Goal: Information Seeking & Learning: Learn about a topic

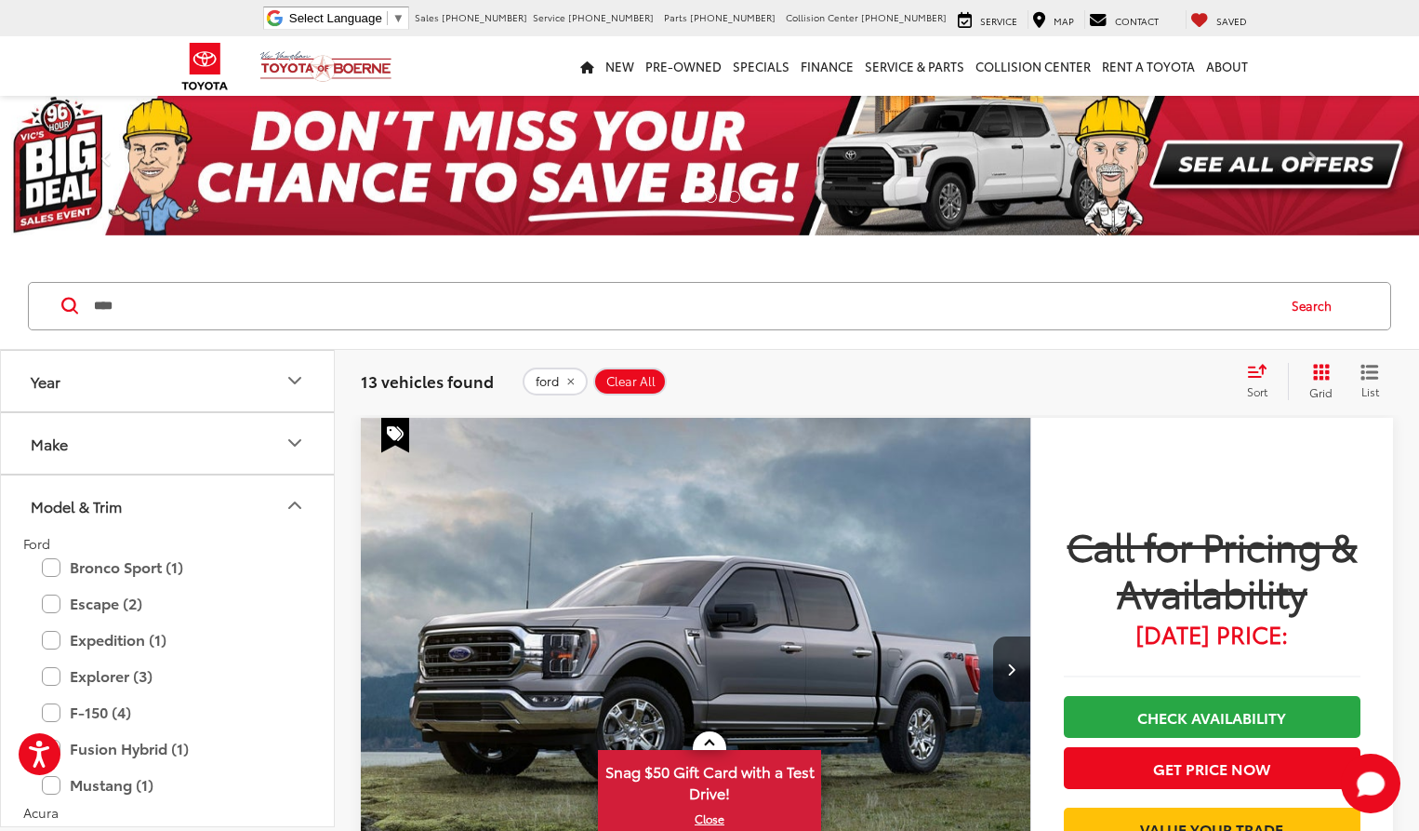
click at [252, 303] on input "****" at bounding box center [683, 306] width 1182 height 45
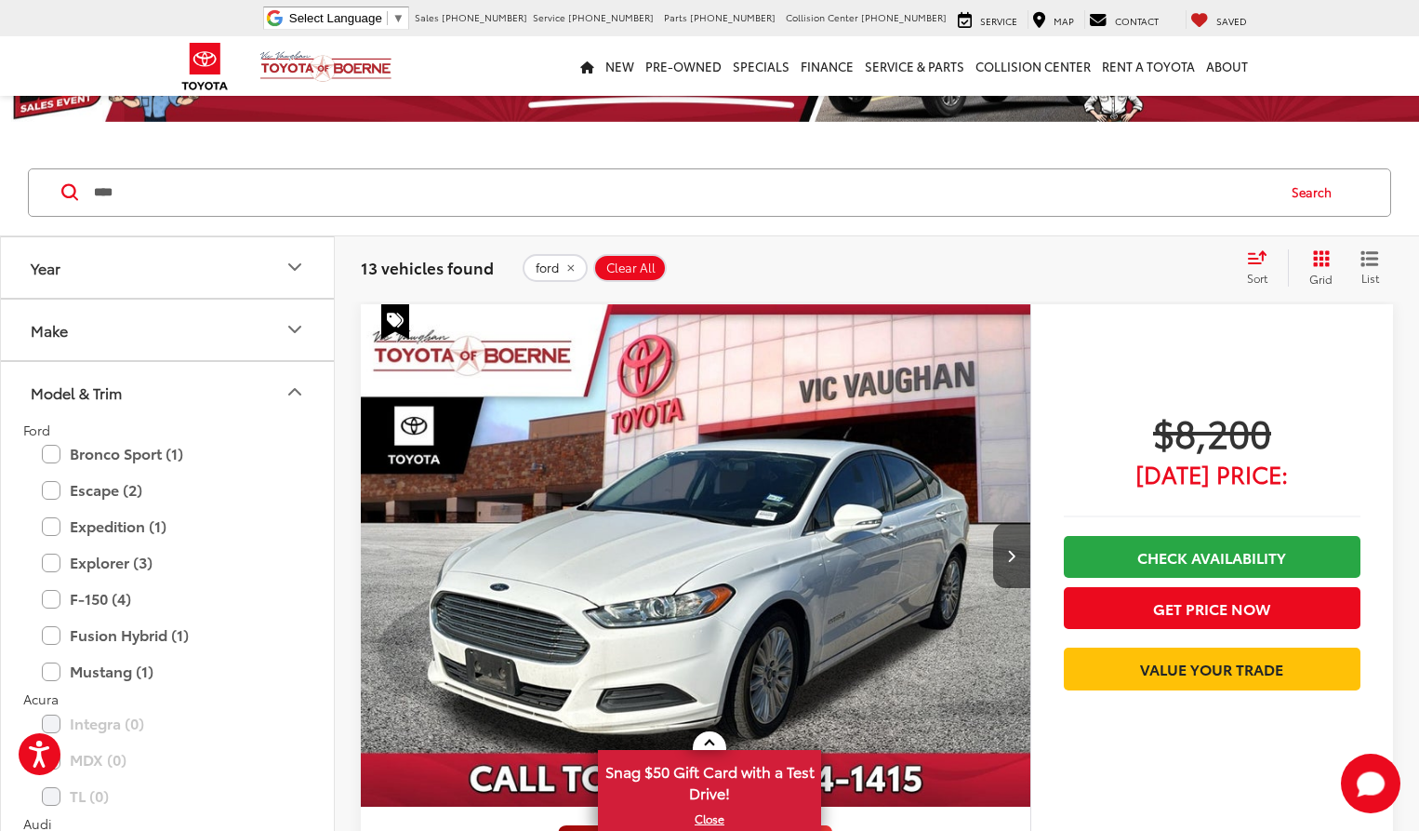
scroll to position [186, 0]
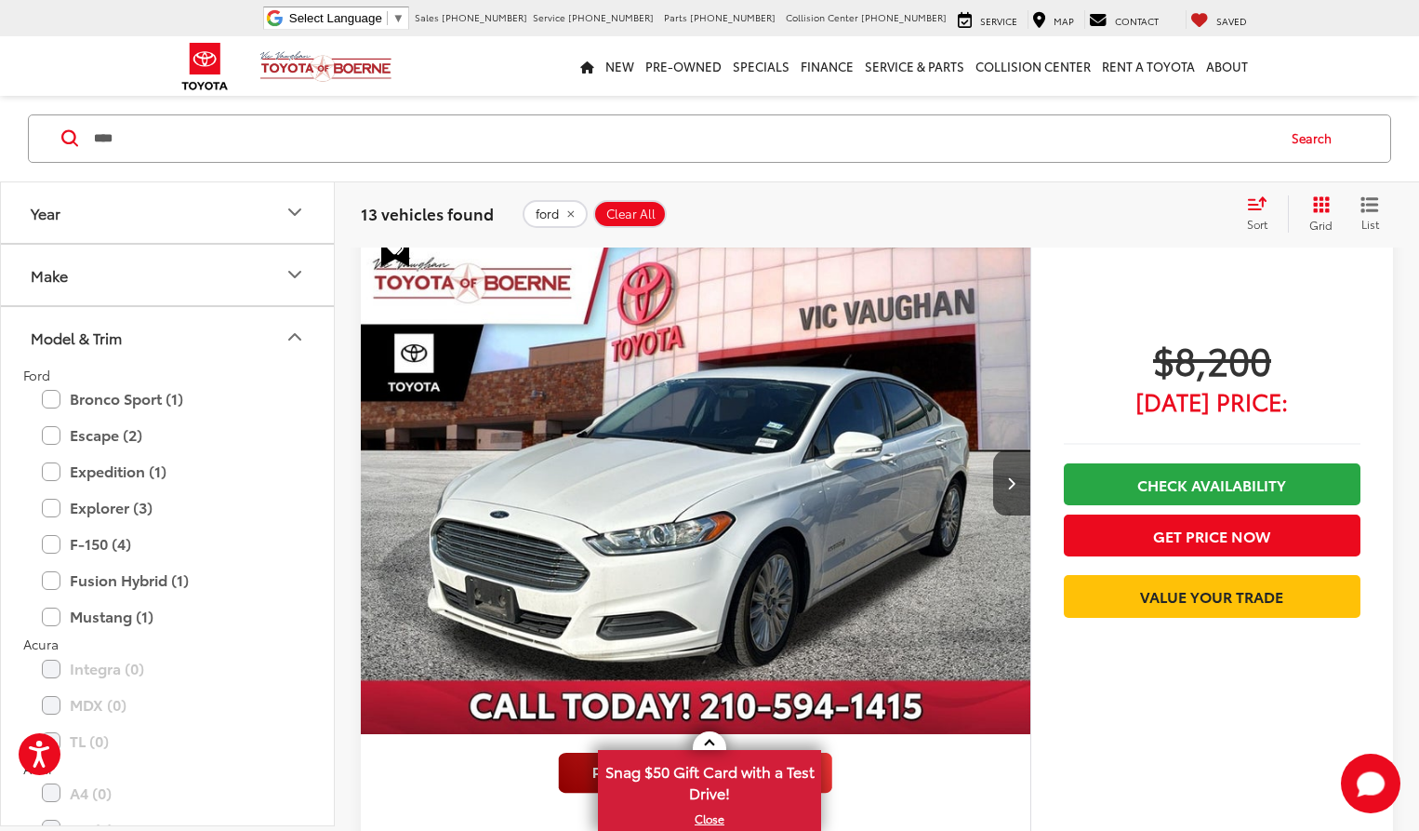
click at [519, 830] on span "Ford Fusion Hybrid" at bounding box center [478, 846] width 134 height 21
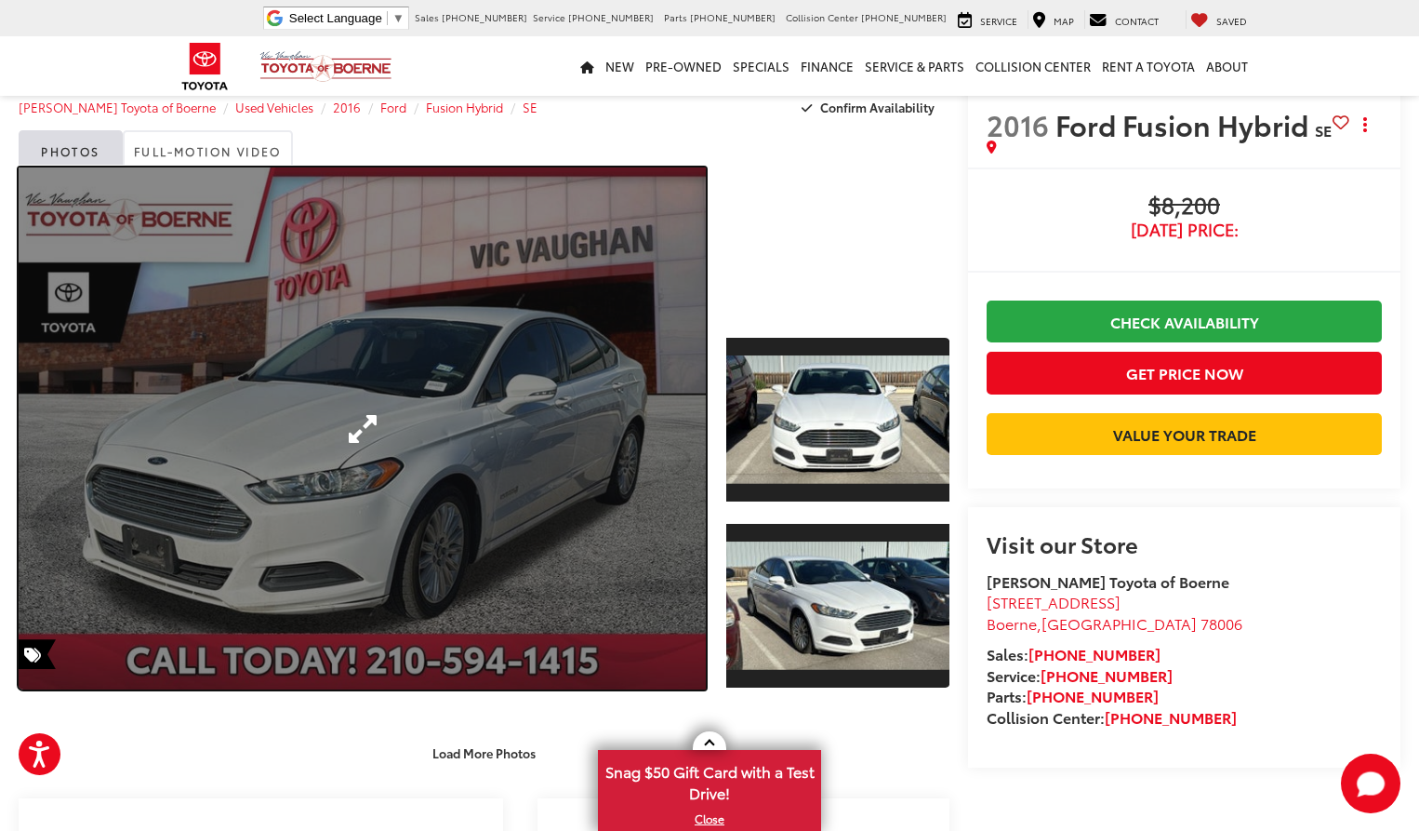
click at [549, 534] on link "Expand Photo 0" at bounding box center [362, 428] width 687 height 522
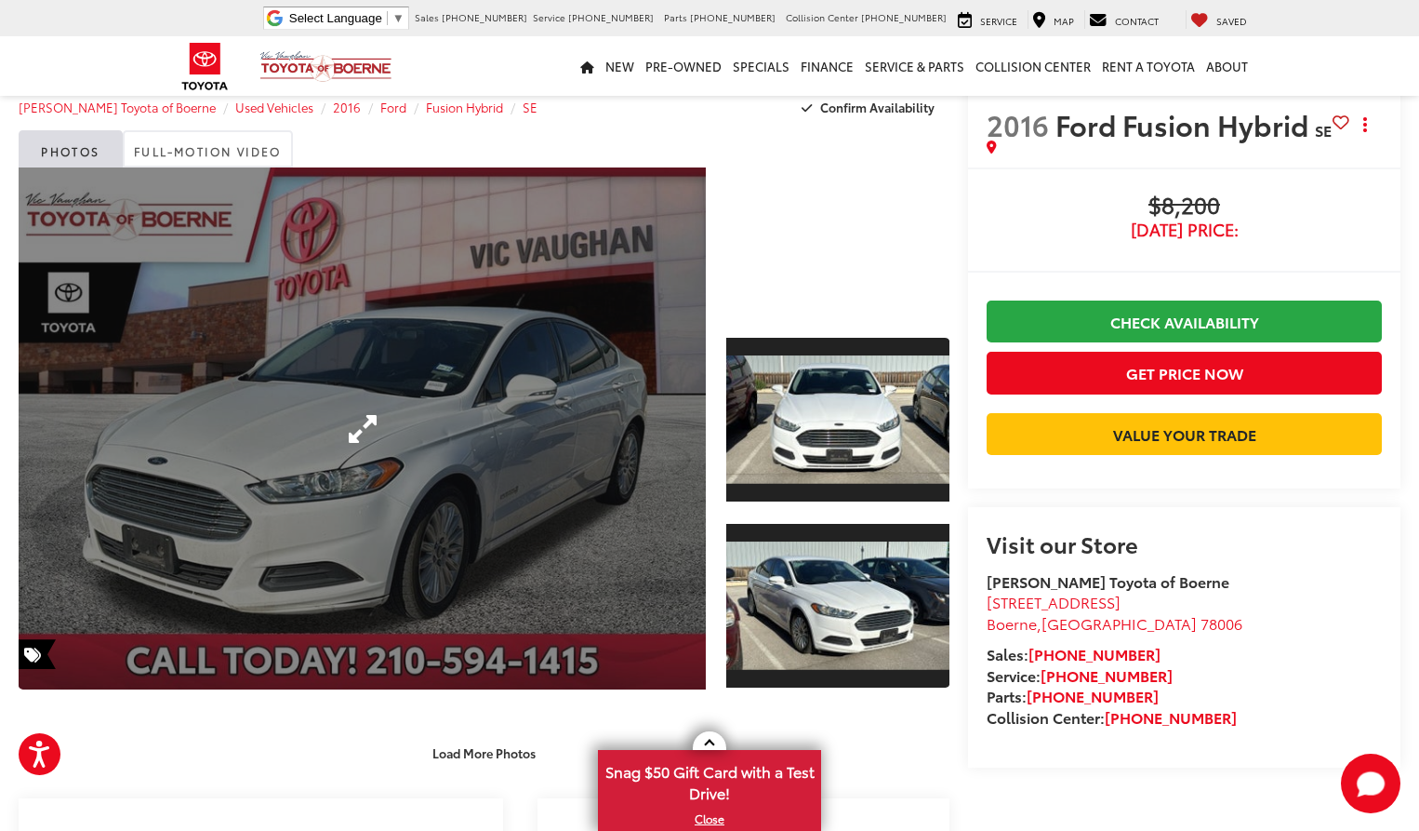
click at [0, 0] on div at bounding box center [0, 0] width 0 height 0
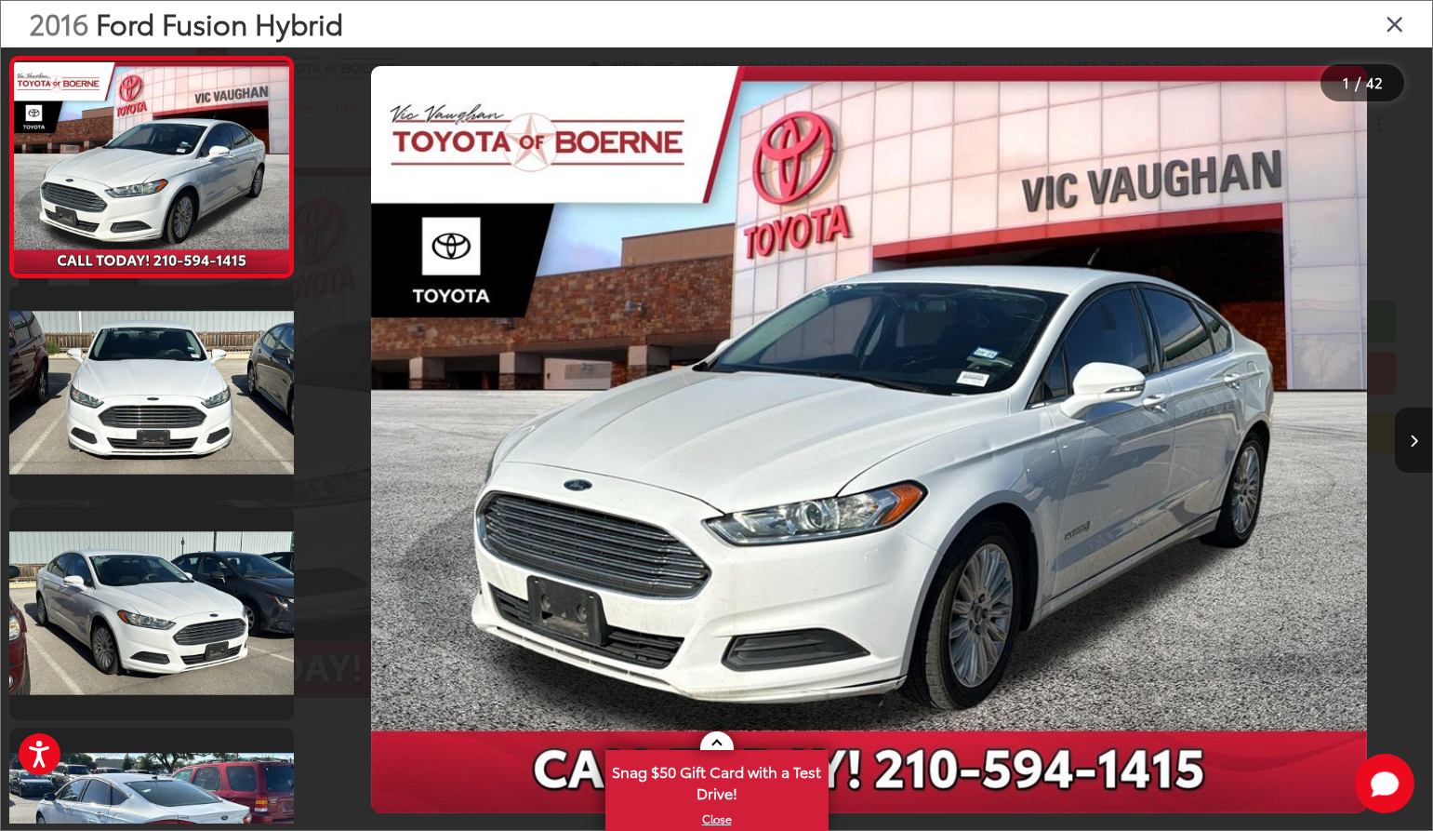
click at [1417, 436] on icon "Next image" at bounding box center [1414, 440] width 8 height 13
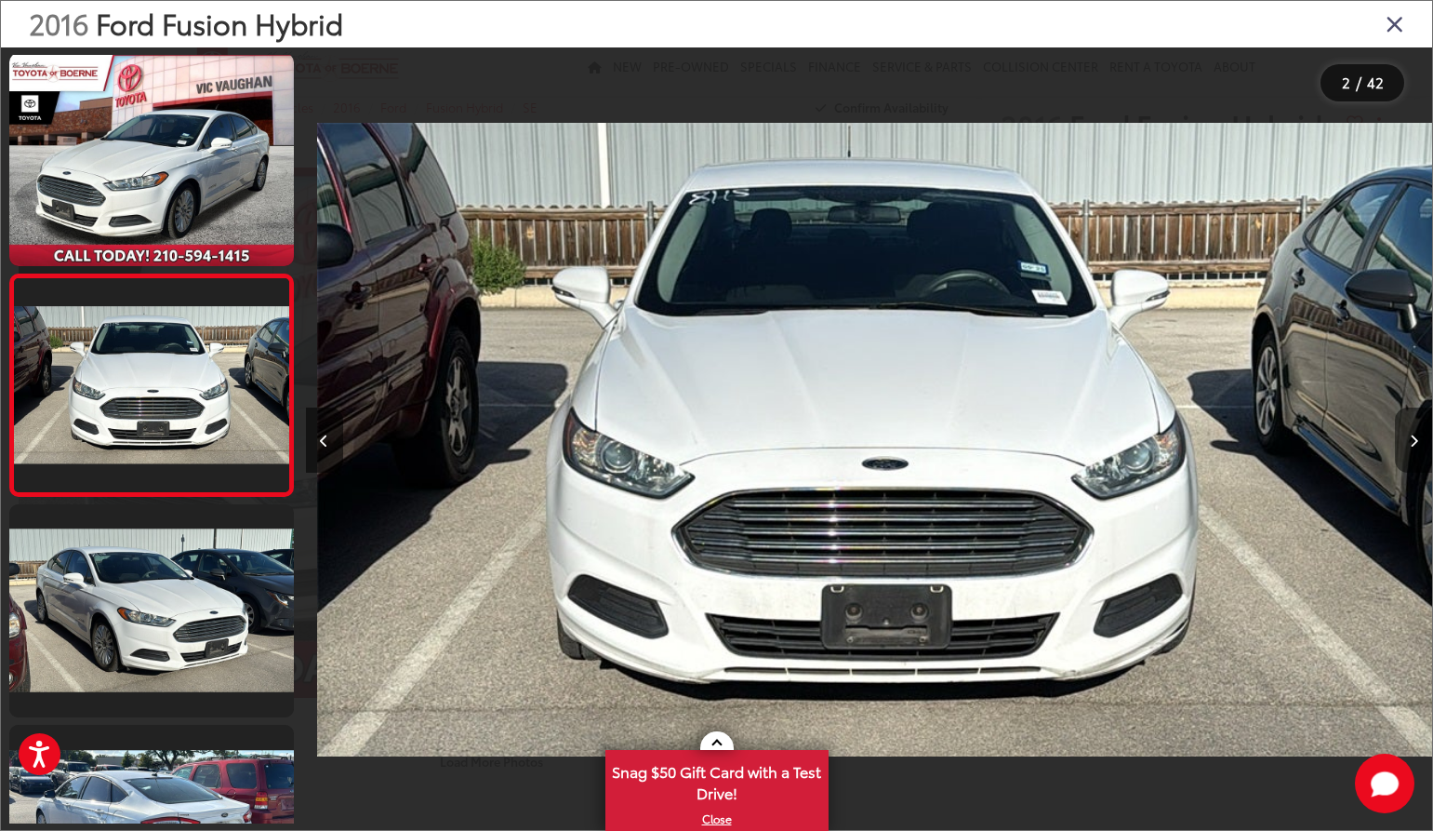
scroll to position [0, 1126]
